Goal: Book appointment/travel/reservation

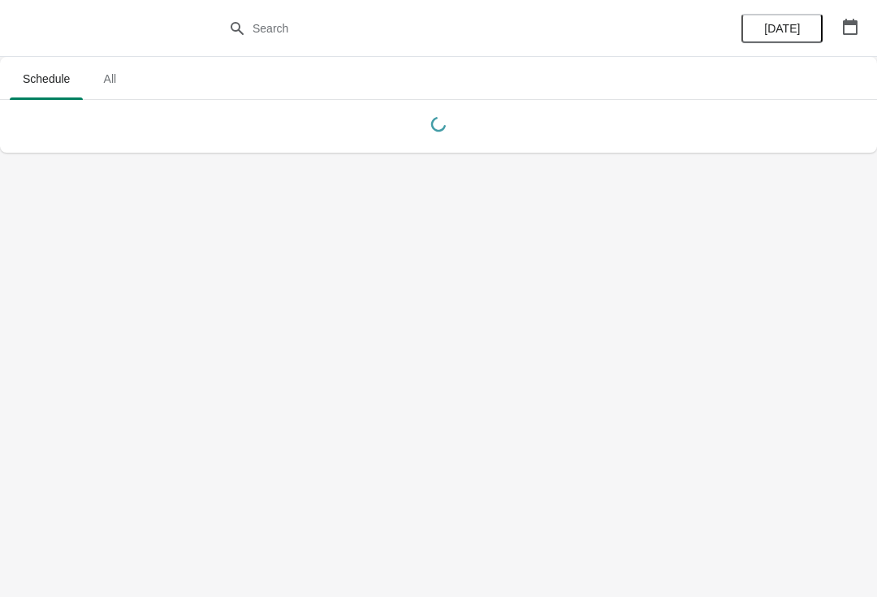
click at [849, 19] on icon "button" at bounding box center [850, 27] width 16 height 16
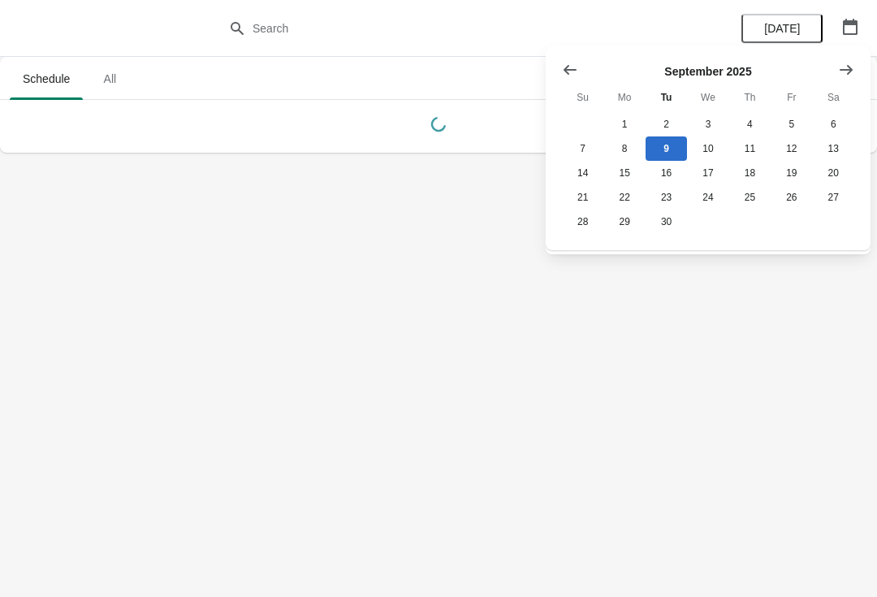
click at [848, 70] on icon "Show next month, October 2025" at bounding box center [845, 69] width 13 height 10
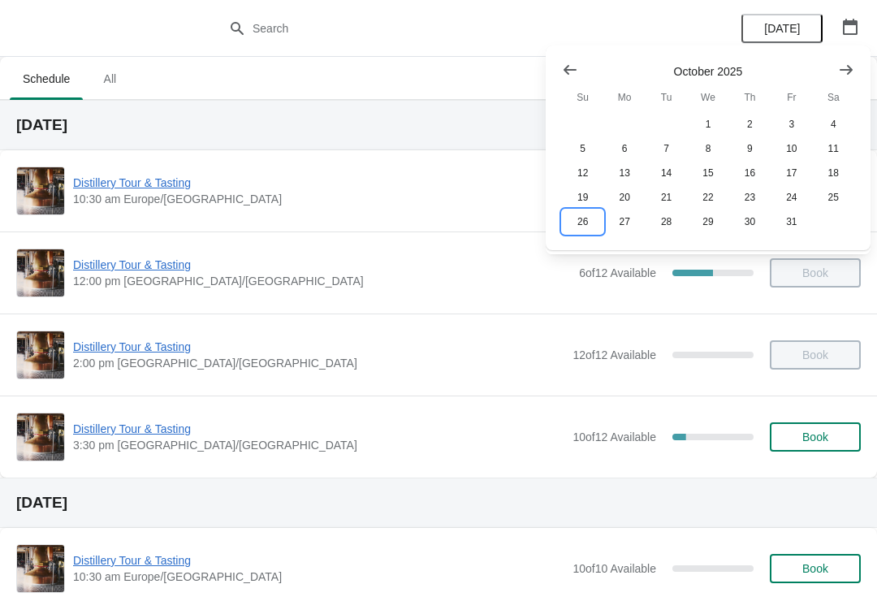
click at [592, 226] on button "26" at bounding box center [582, 221] width 41 height 24
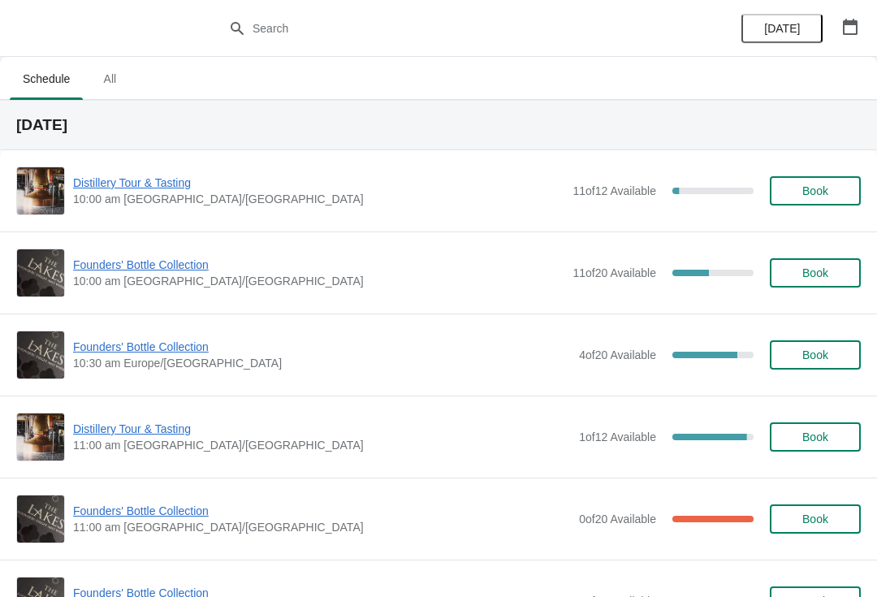
click at [826, 270] on span "Book" at bounding box center [815, 272] width 26 height 13
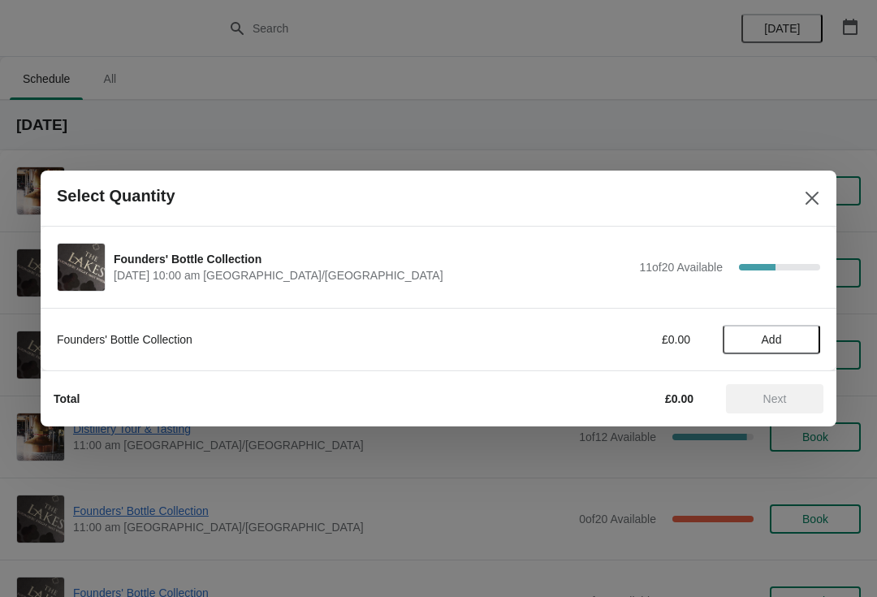
click at [775, 339] on span "Add" at bounding box center [771, 339] width 20 height 13
click at [776, 408] on button "Next" at bounding box center [774, 398] width 97 height 29
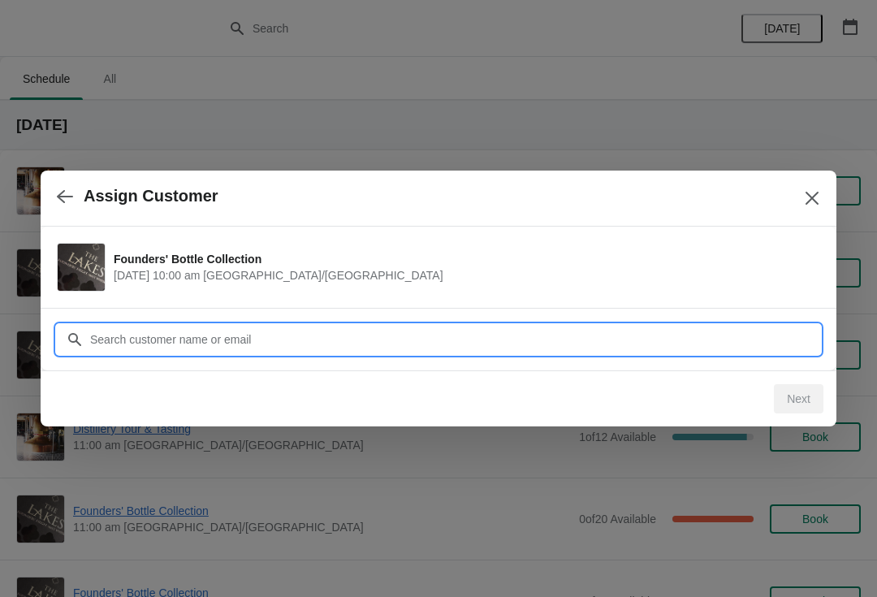
click at [303, 345] on input "Customer" at bounding box center [454, 339] width 731 height 29
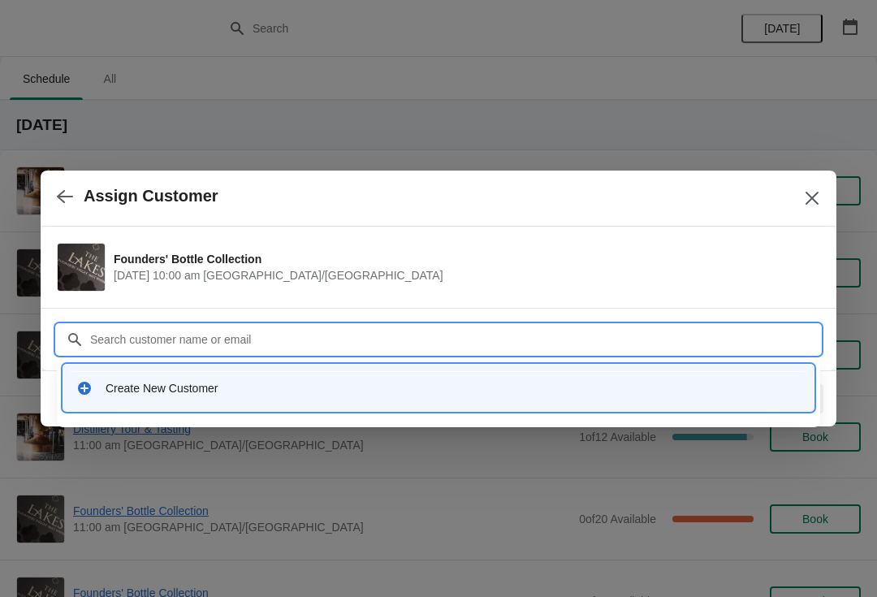
click at [183, 399] on div "Create New Customer" at bounding box center [438, 387] width 737 height 33
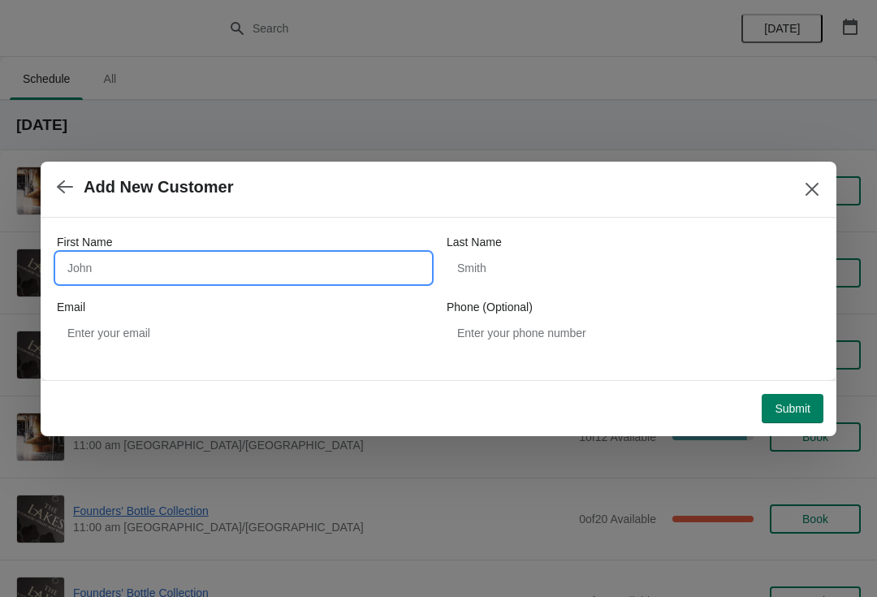
click at [207, 271] on input "First Name" at bounding box center [243, 267] width 373 height 29
type input "a"
type input "[PERSON_NAME]"
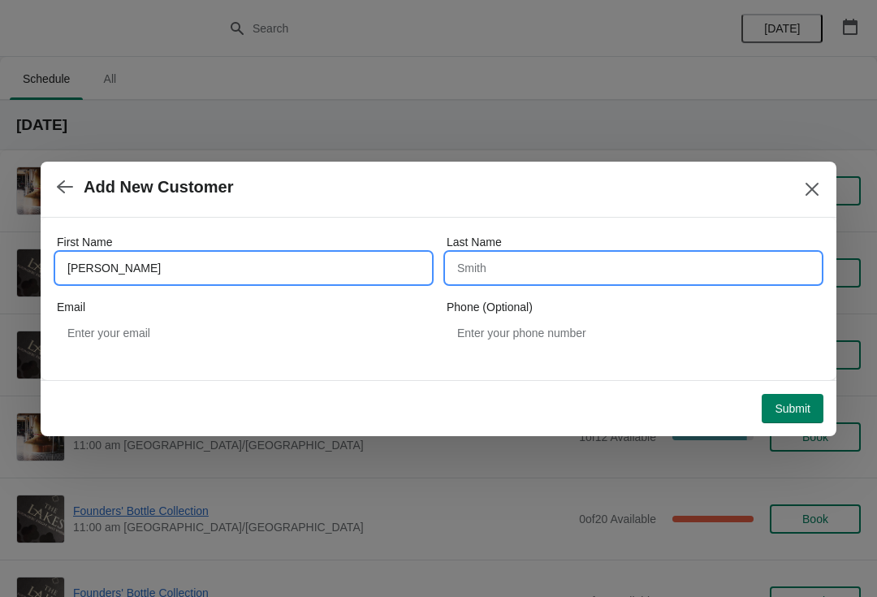
click at [592, 274] on input "Last Name" at bounding box center [632, 267] width 373 height 29
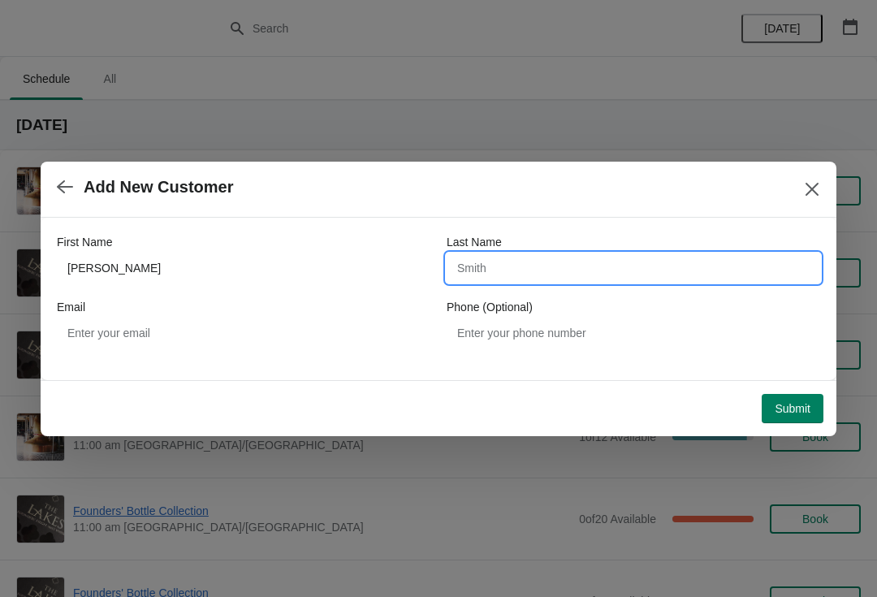
type input "I"
type input "Hyms"
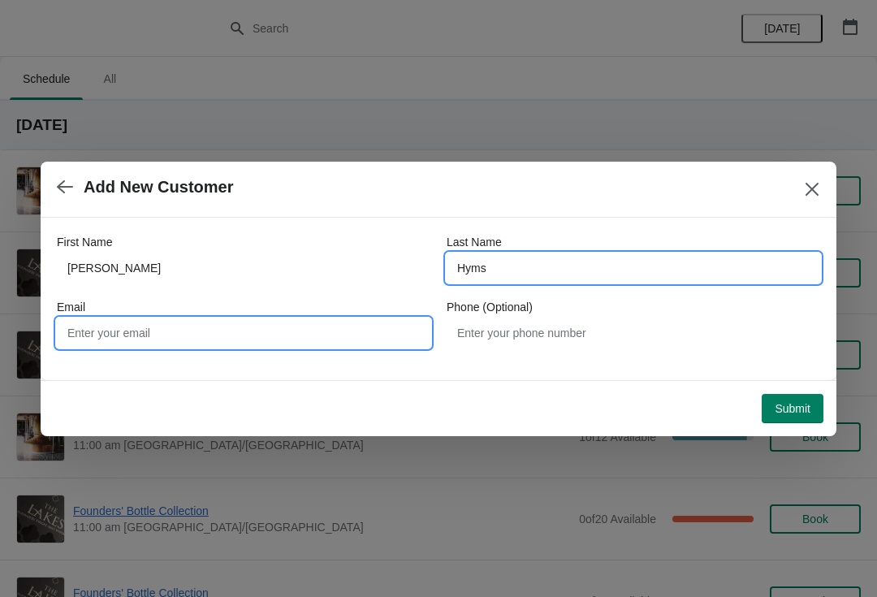
click at [245, 334] on input "Email" at bounding box center [243, 332] width 373 height 29
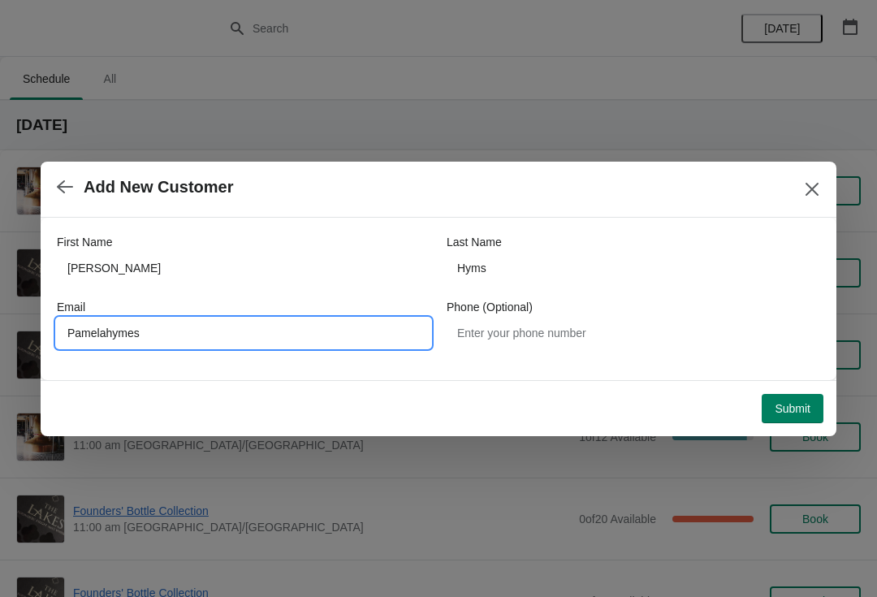
type input "Pamelahymes"
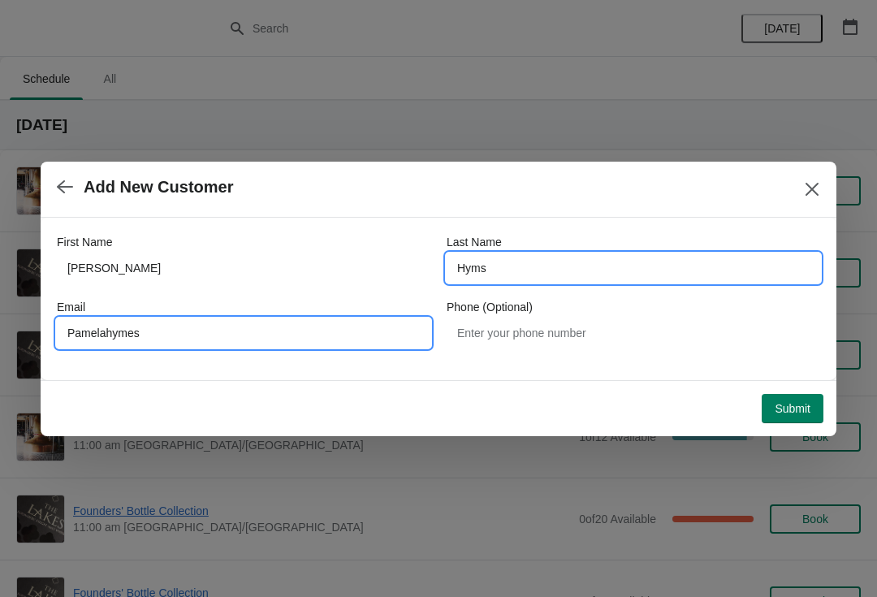
click at [471, 266] on input "Hyms" at bounding box center [632, 267] width 373 height 29
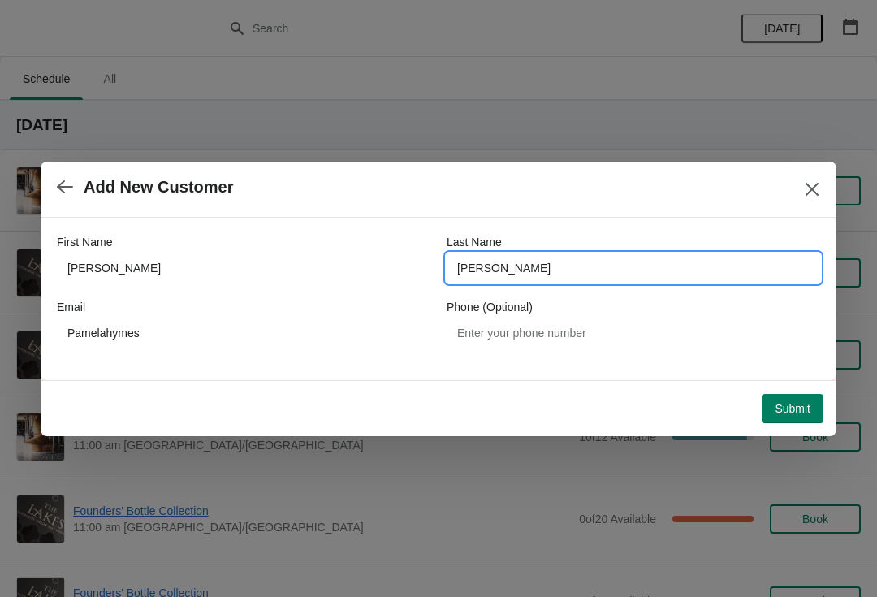
type input "[PERSON_NAME]"
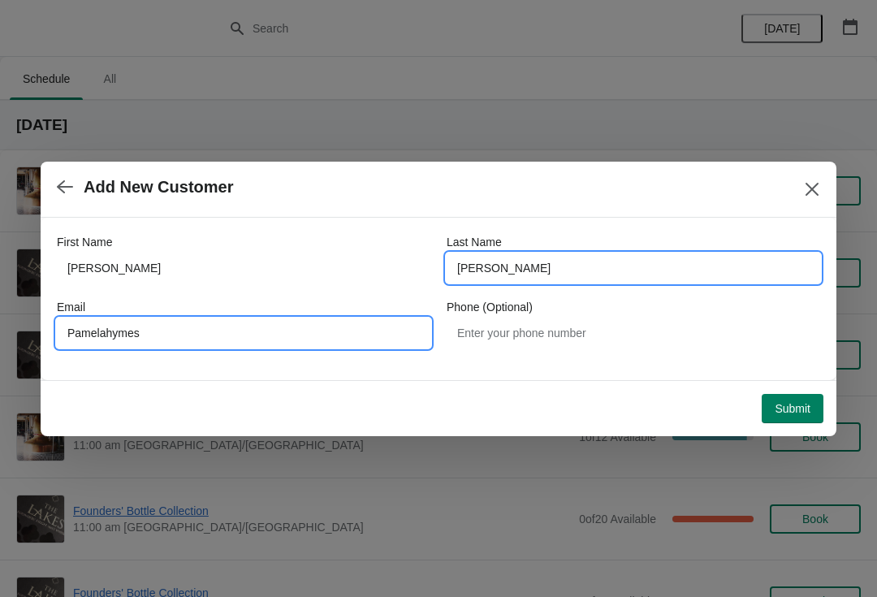
click at [167, 334] on input "Pamelahymes" at bounding box center [243, 332] width 373 height 29
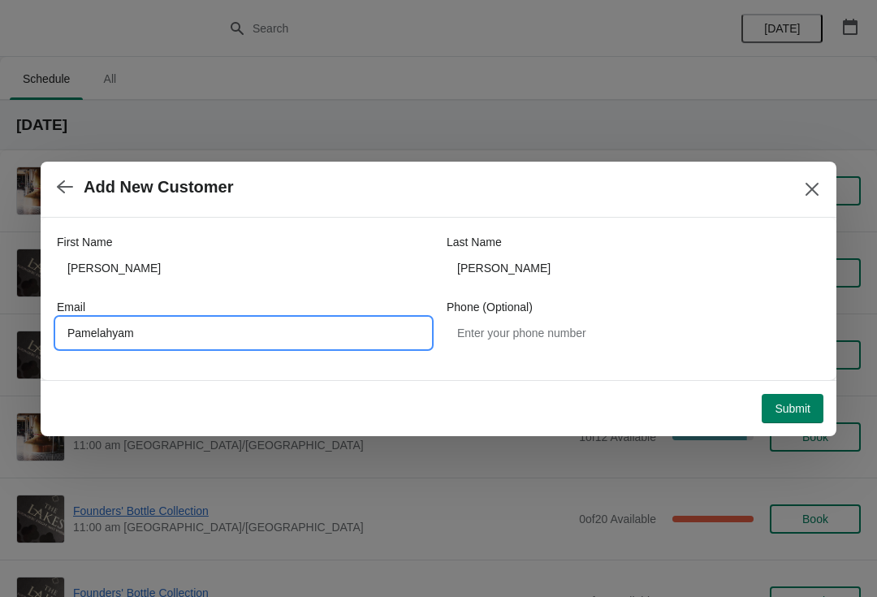
type input "Pamelahyams"
click at [213, 338] on input "Pamelahyams" at bounding box center [243, 332] width 373 height 29
